Goal: Entertainment & Leisure: Browse casually

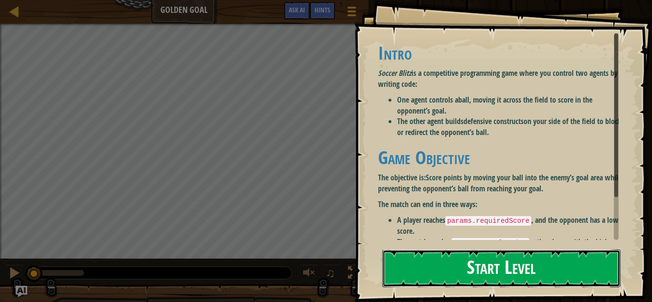
click at [468, 262] on button "Start Level" at bounding box center [501, 269] width 238 height 38
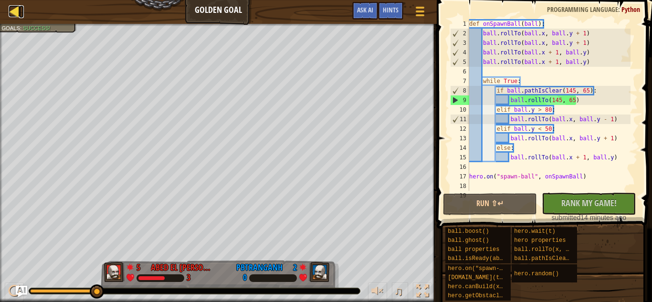
click at [15, 16] on div at bounding box center [15, 11] width 12 height 12
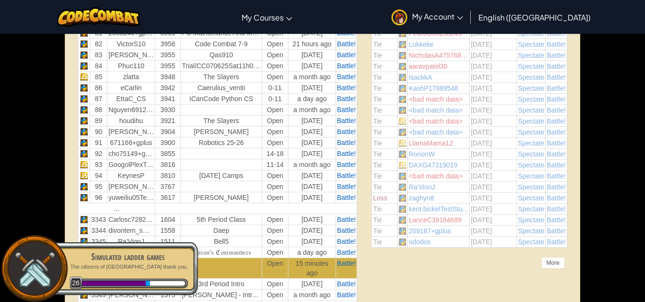
scroll to position [1243, 0]
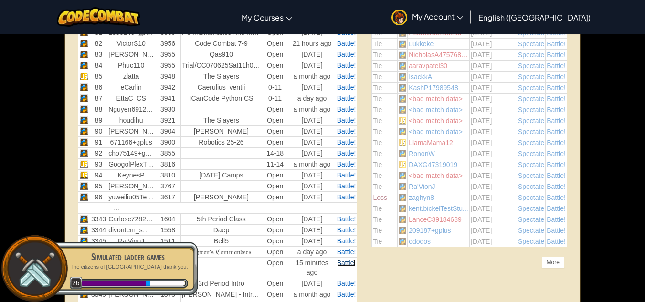
click at [349, 263] on span "Battle!" at bounding box center [346, 263] width 19 height 8
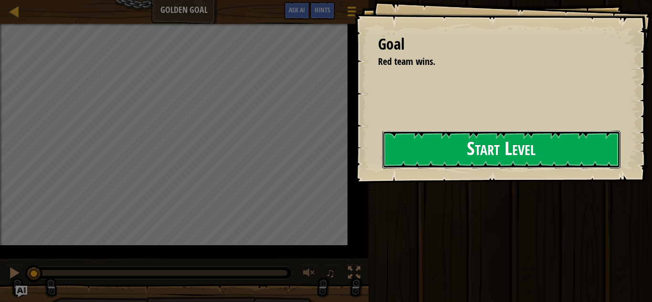
click at [452, 164] on button "Start Level" at bounding box center [501, 150] width 238 height 38
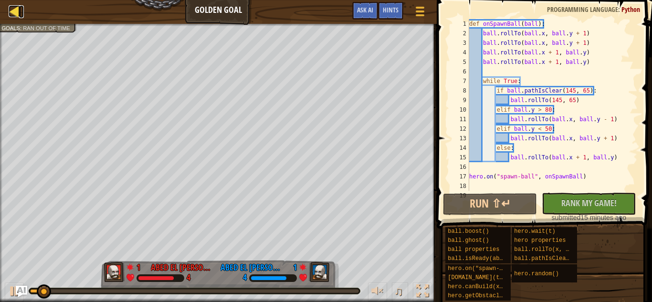
click at [12, 6] on div at bounding box center [15, 11] width 12 height 12
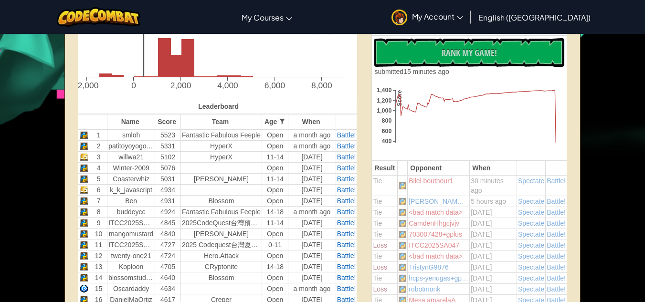
scroll to position [261, 0]
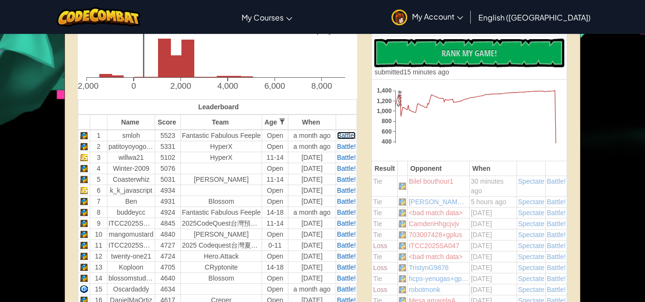
click at [344, 135] on span "Battle!" at bounding box center [346, 136] width 19 height 8
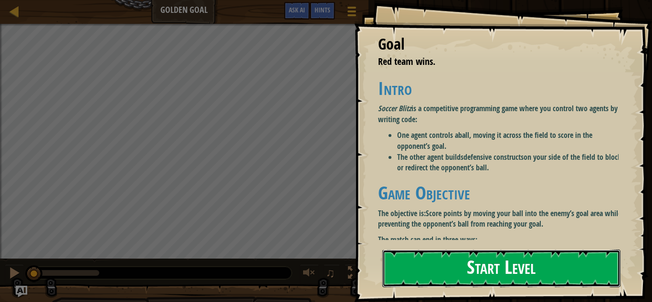
click at [471, 250] on button "Start Level" at bounding box center [501, 269] width 238 height 38
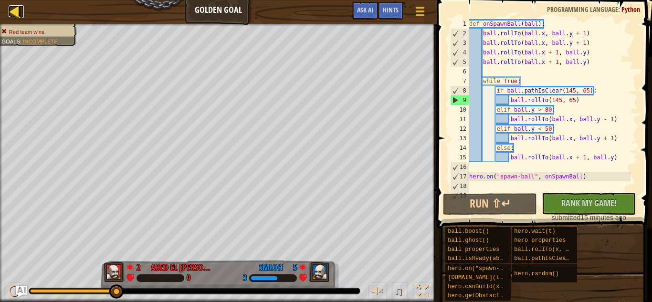
click at [17, 16] on div at bounding box center [15, 11] width 12 height 12
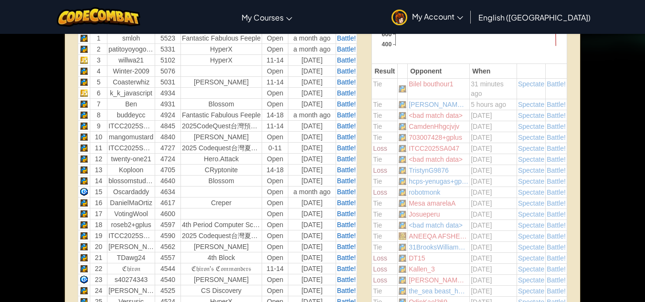
scroll to position [362, 0]
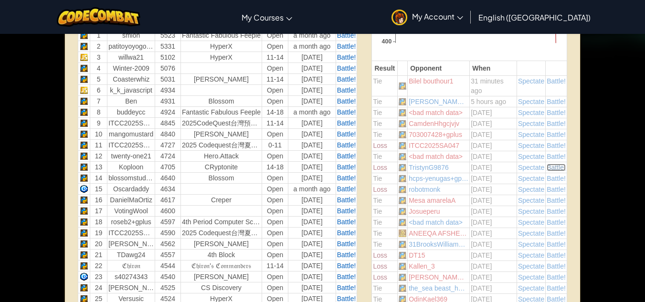
click at [561, 171] on span "Battle!" at bounding box center [555, 168] width 19 height 8
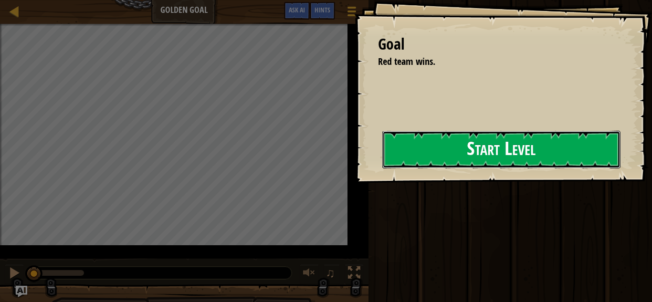
click at [506, 156] on button "Start Level" at bounding box center [501, 150] width 238 height 38
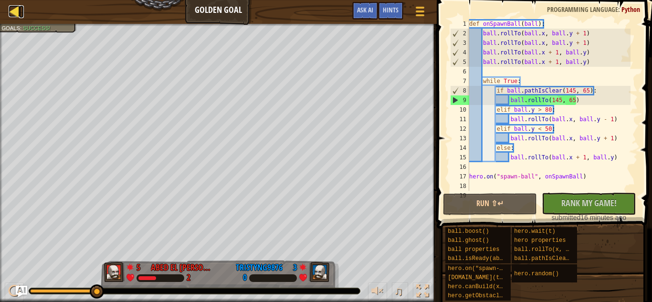
click at [11, 8] on div at bounding box center [15, 11] width 12 height 12
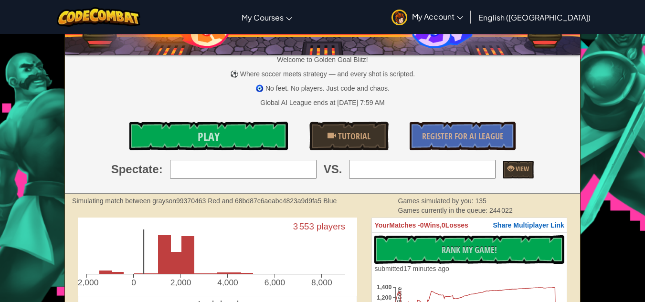
scroll to position [115, 0]
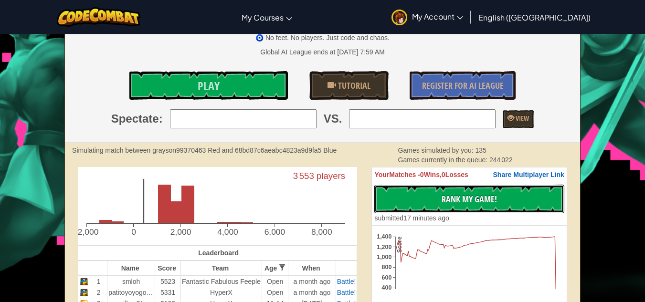
click at [433, 193] on button "No New Code to Rank Rank My Game! Submitting... Submitted for Ranking Failed to…" at bounding box center [468, 199] width 189 height 29
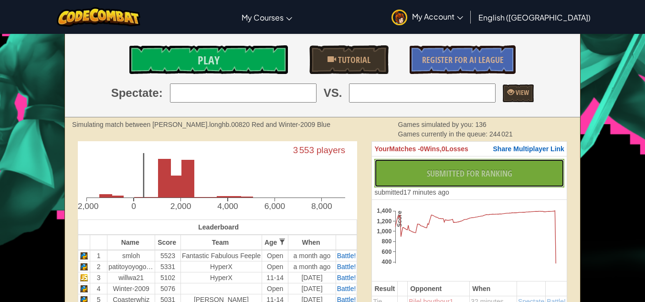
scroll to position [141, 0]
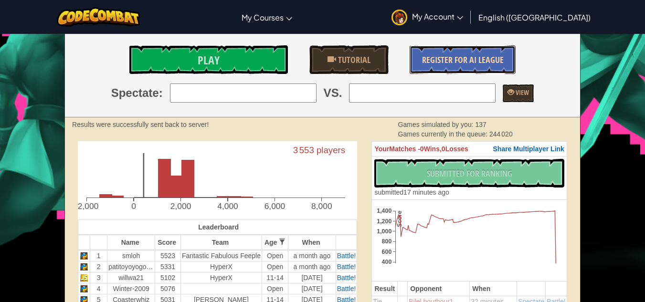
click at [444, 73] on link "Register for AI League" at bounding box center [462, 59] width 106 height 29
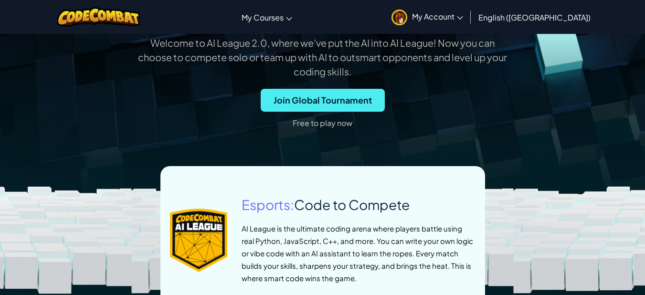
scroll to position [315, 0]
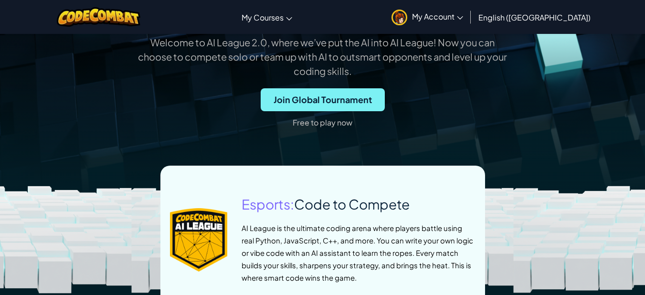
click at [325, 111] on span "Join Global Tournament" at bounding box center [323, 99] width 124 height 23
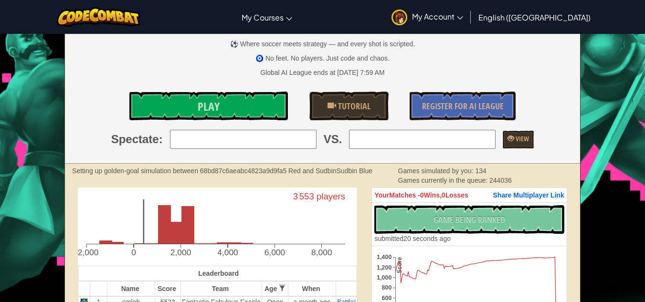
scroll to position [140, 0]
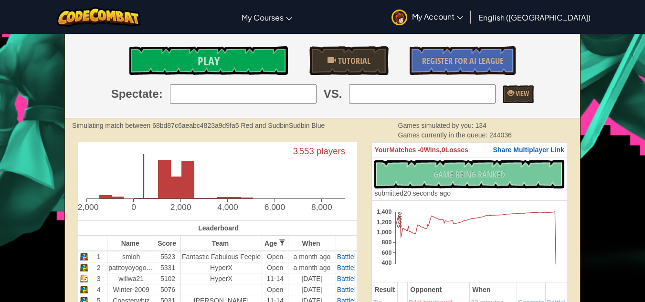
click at [272, 103] on input "search" at bounding box center [243, 93] width 146 height 19
click at [219, 65] on link "Play" at bounding box center [208, 60] width 159 height 29
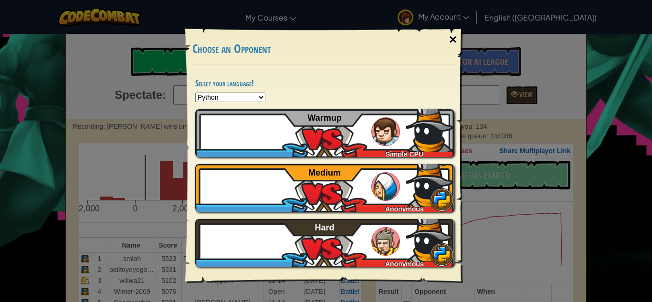
click at [448, 36] on div "×" at bounding box center [453, 40] width 22 height 28
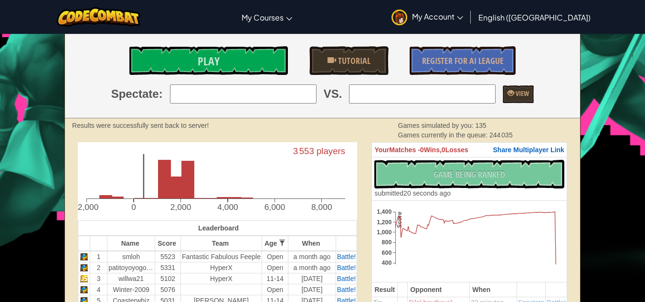
click at [262, 109] on div "Welcome to Golden Goal Blitz! ⚽ Where soccer meets strategy — and every shot is…" at bounding box center [322, 6] width 515 height 224
click at [264, 97] on input "search" at bounding box center [243, 93] width 146 height 19
type input "6: k_k_javascript"
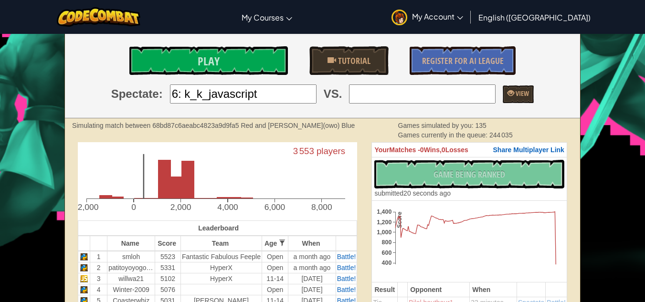
click at [422, 96] on input "search" at bounding box center [422, 93] width 146 height 19
type input "5: Coasterwhiz"
click at [505, 86] on link "View" at bounding box center [517, 94] width 31 height 18
click at [208, 89] on input "6: k_k_javascript" at bounding box center [243, 93] width 146 height 19
click at [304, 97] on input "6: k_k_javascript" at bounding box center [243, 93] width 146 height 19
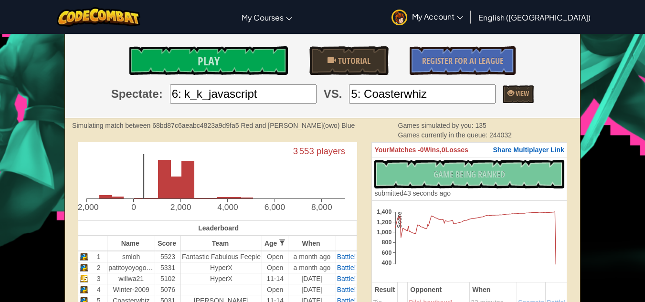
click at [304, 97] on input "6: k_k_javascript" at bounding box center [243, 93] width 146 height 19
click at [281, 96] on input "6: k_k_javascript" at bounding box center [243, 93] width 146 height 19
click at [382, 92] on input "5: Coasterwhiz" at bounding box center [422, 93] width 146 height 19
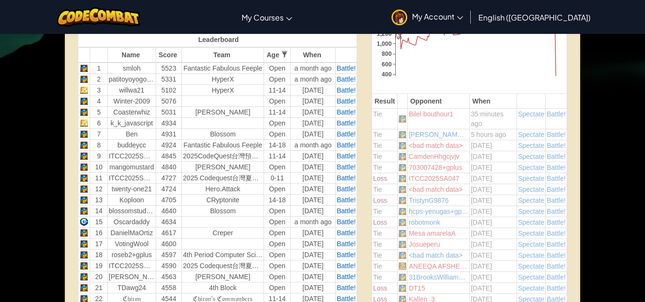
scroll to position [329, 0]
click at [281, 56] on div at bounding box center [284, 54] width 7 height 7
click at [356, 137] on td "Battle!" at bounding box center [345, 133] width 21 height 11
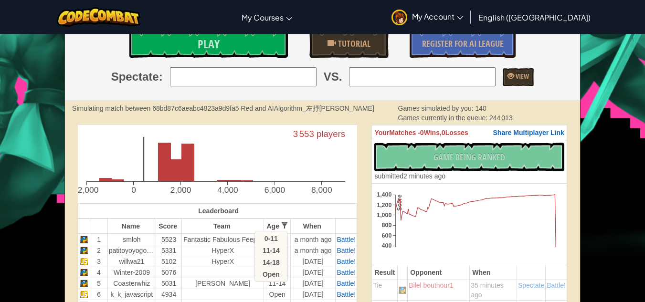
scroll to position [157, 0]
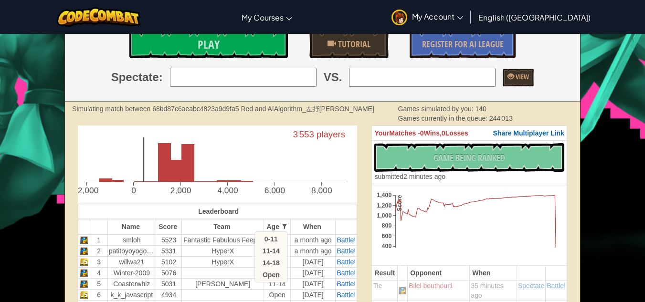
click at [376, 154] on div "No New Code to Rank Rank My Game! Submitting... Submitted for Ranking Failed to…" at bounding box center [468, 162] width 189 height 38
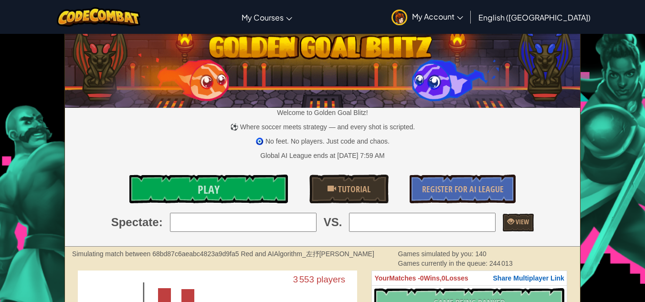
scroll to position [11, 0]
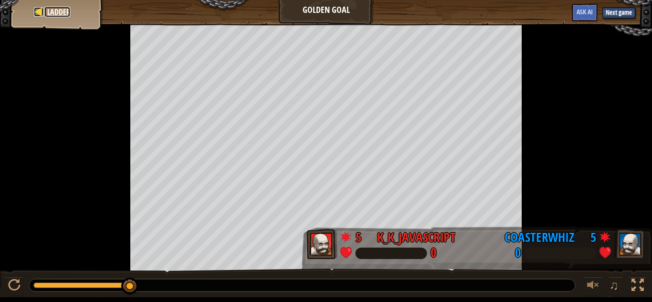
click at [37, 12] on div at bounding box center [39, 12] width 10 height 10
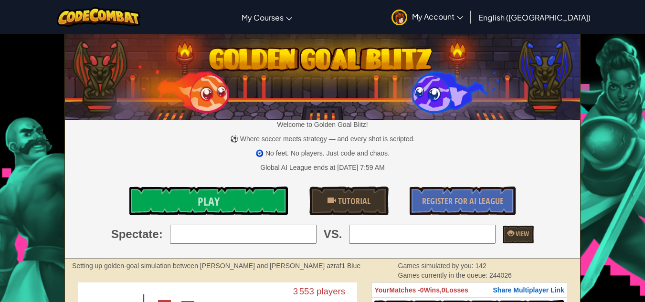
click at [235, 235] on input "search" at bounding box center [243, 234] width 146 height 19
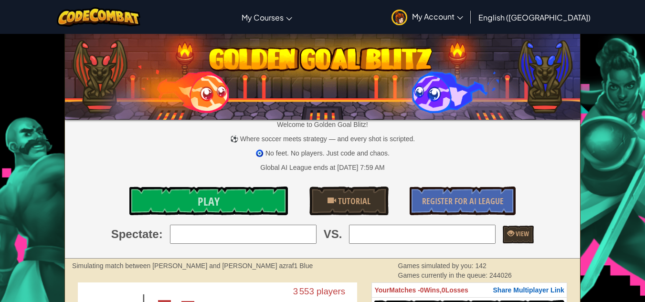
type input "1: smloh"
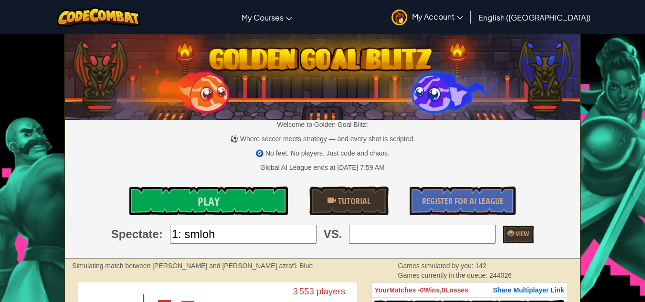
click at [397, 240] on input "search" at bounding box center [422, 234] width 146 height 19
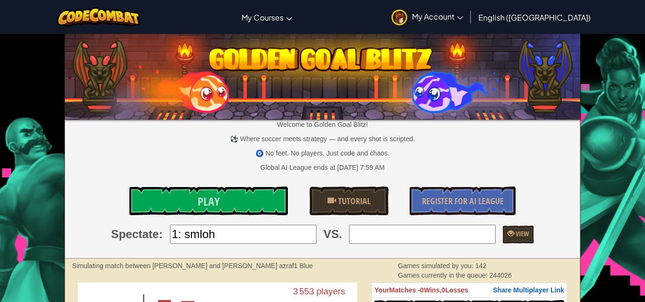
type input "2: patitoyoyogo5000+gplus"
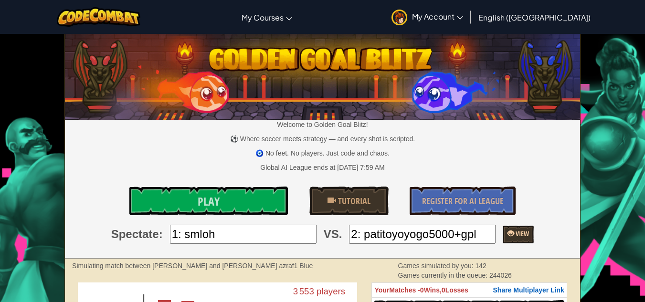
click at [505, 230] on link "View" at bounding box center [517, 235] width 31 height 18
